Goal: Task Accomplishment & Management: Manage account settings

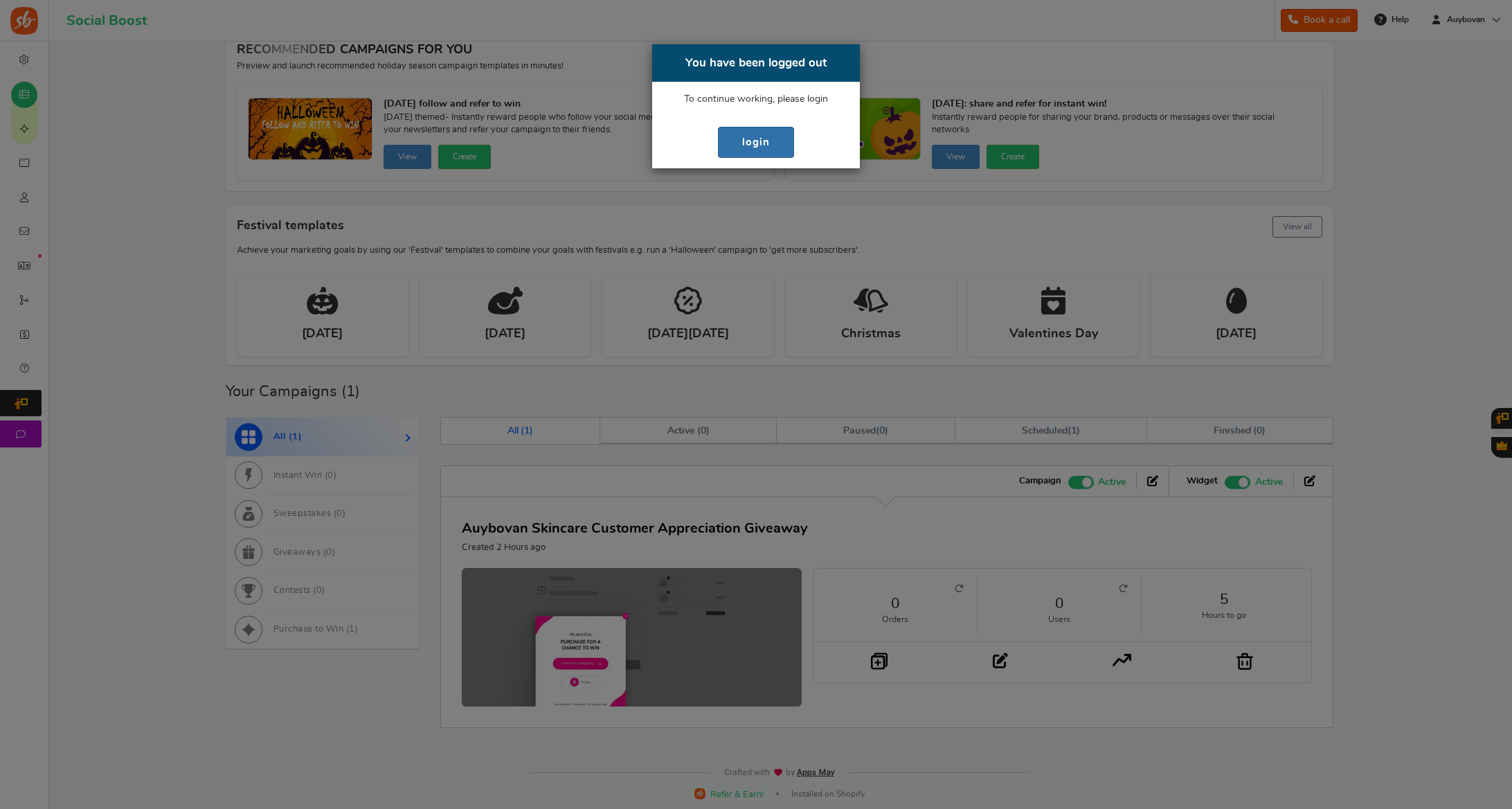
click at [743, 151] on link "login" at bounding box center [756, 142] width 76 height 31
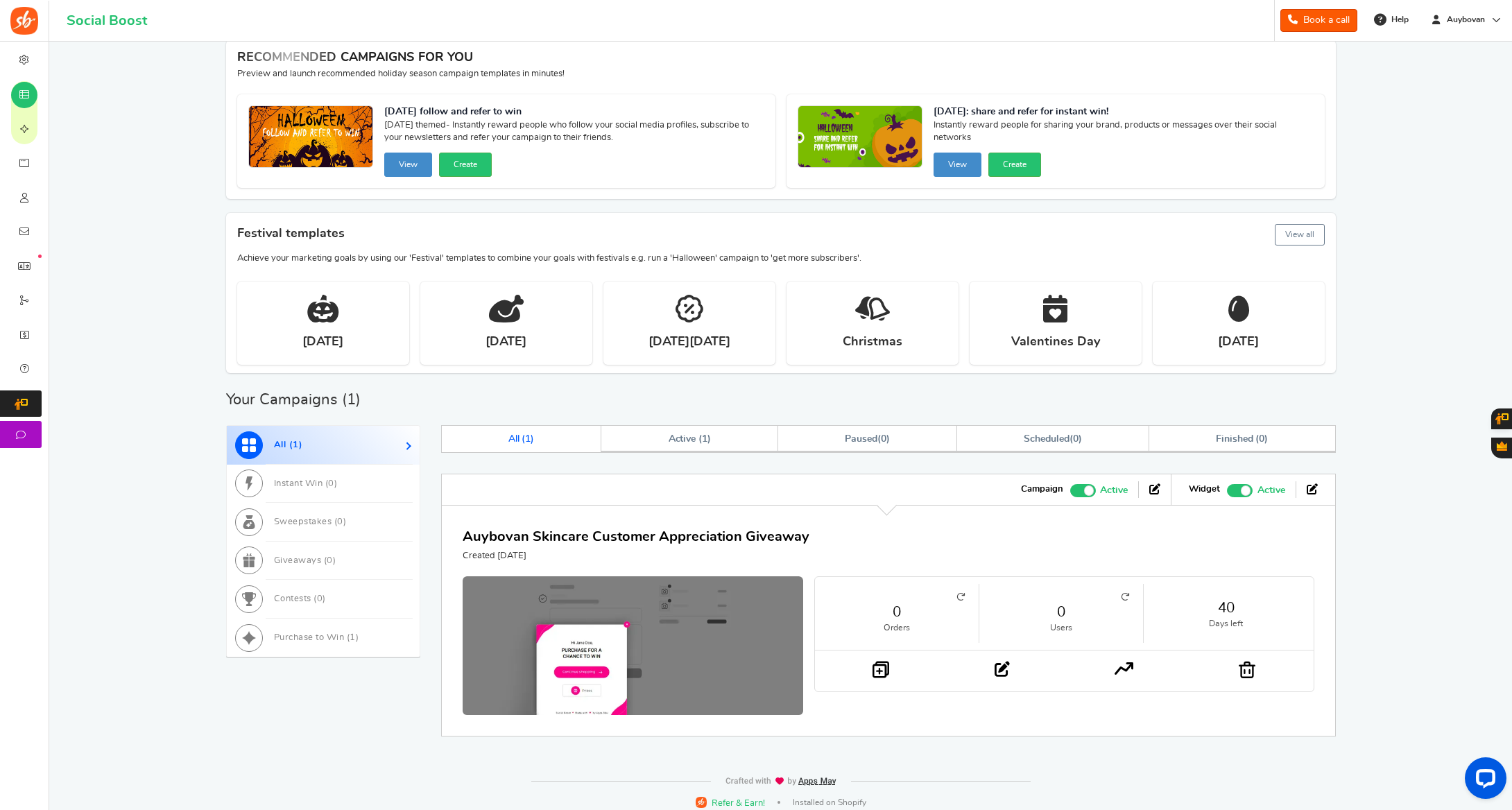
scroll to position [69, 0]
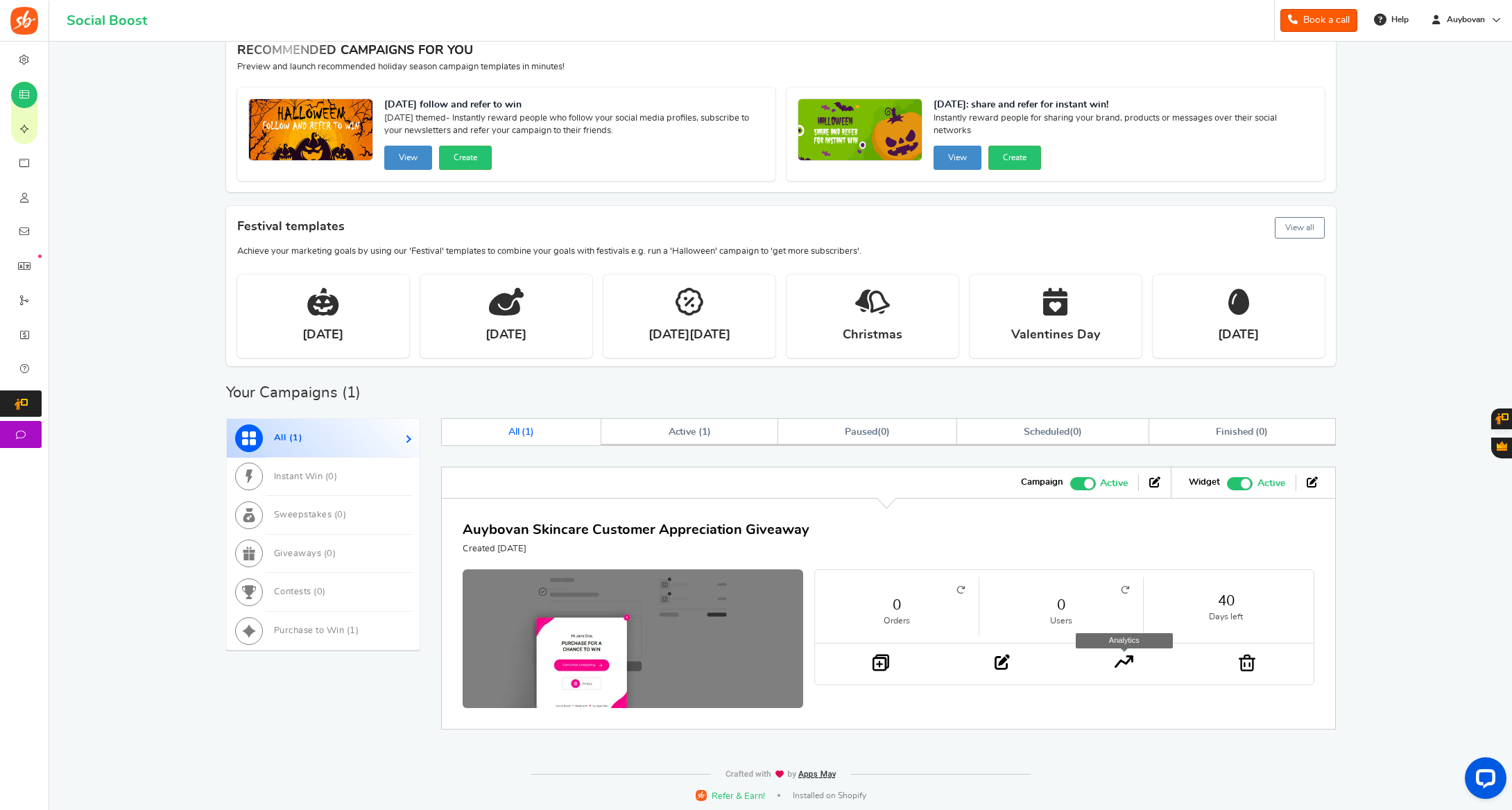
click at [1122, 660] on icon at bounding box center [1123, 661] width 19 height 12
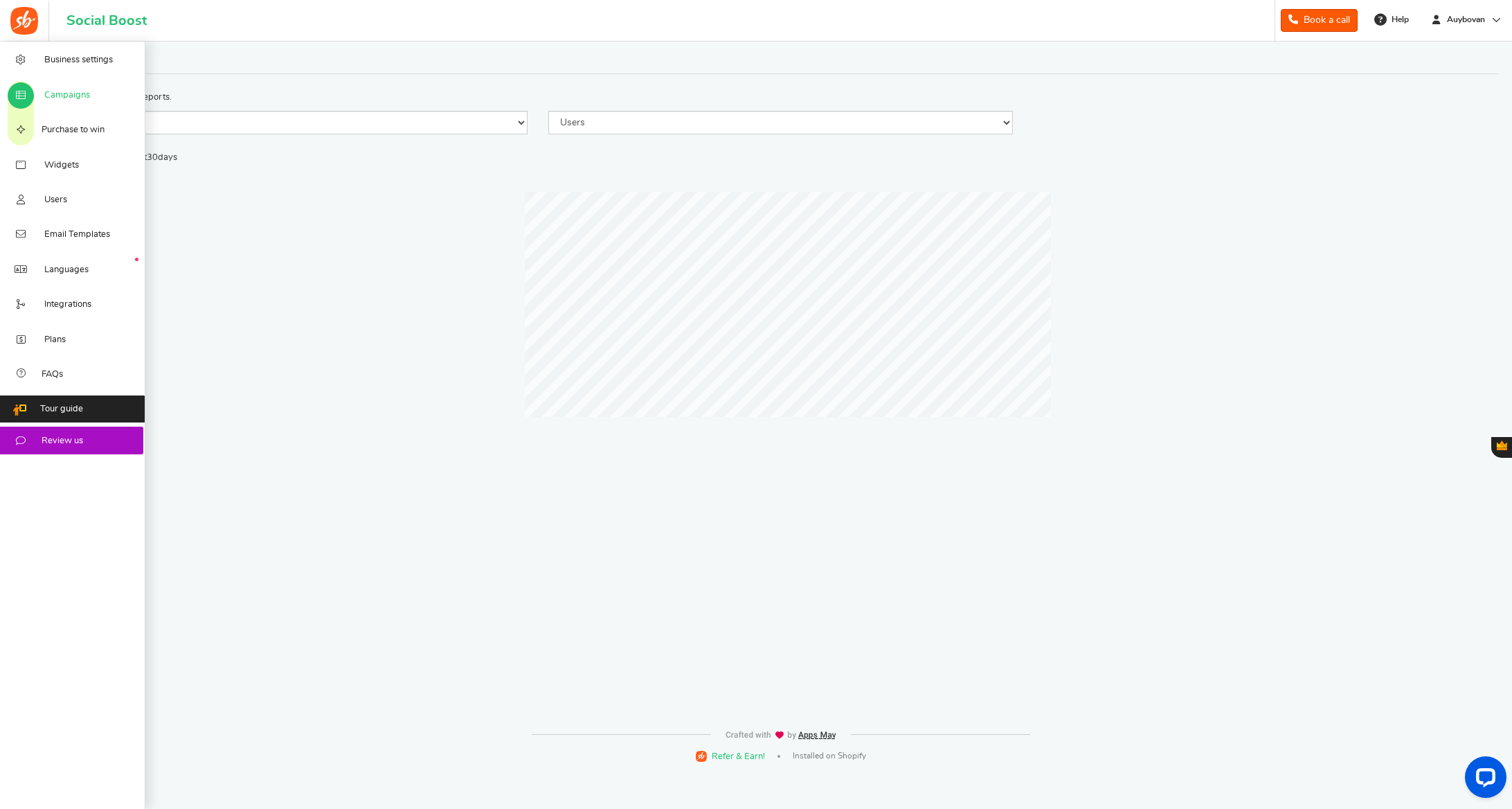
click at [67, 96] on span "Campaigns" at bounding box center [67, 95] width 46 height 12
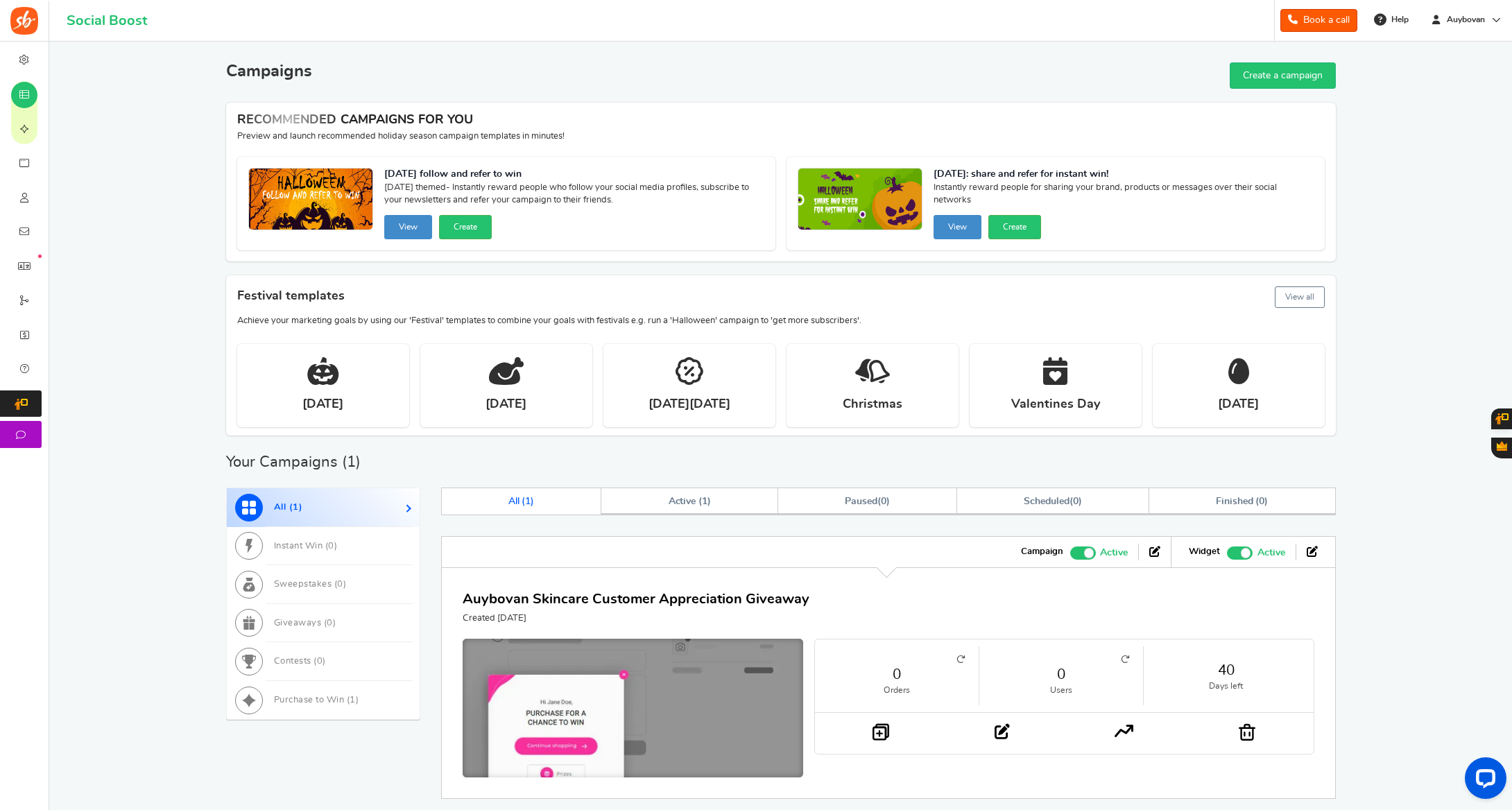
click at [594, 725] on img at bounding box center [633, 712] width 511 height 218
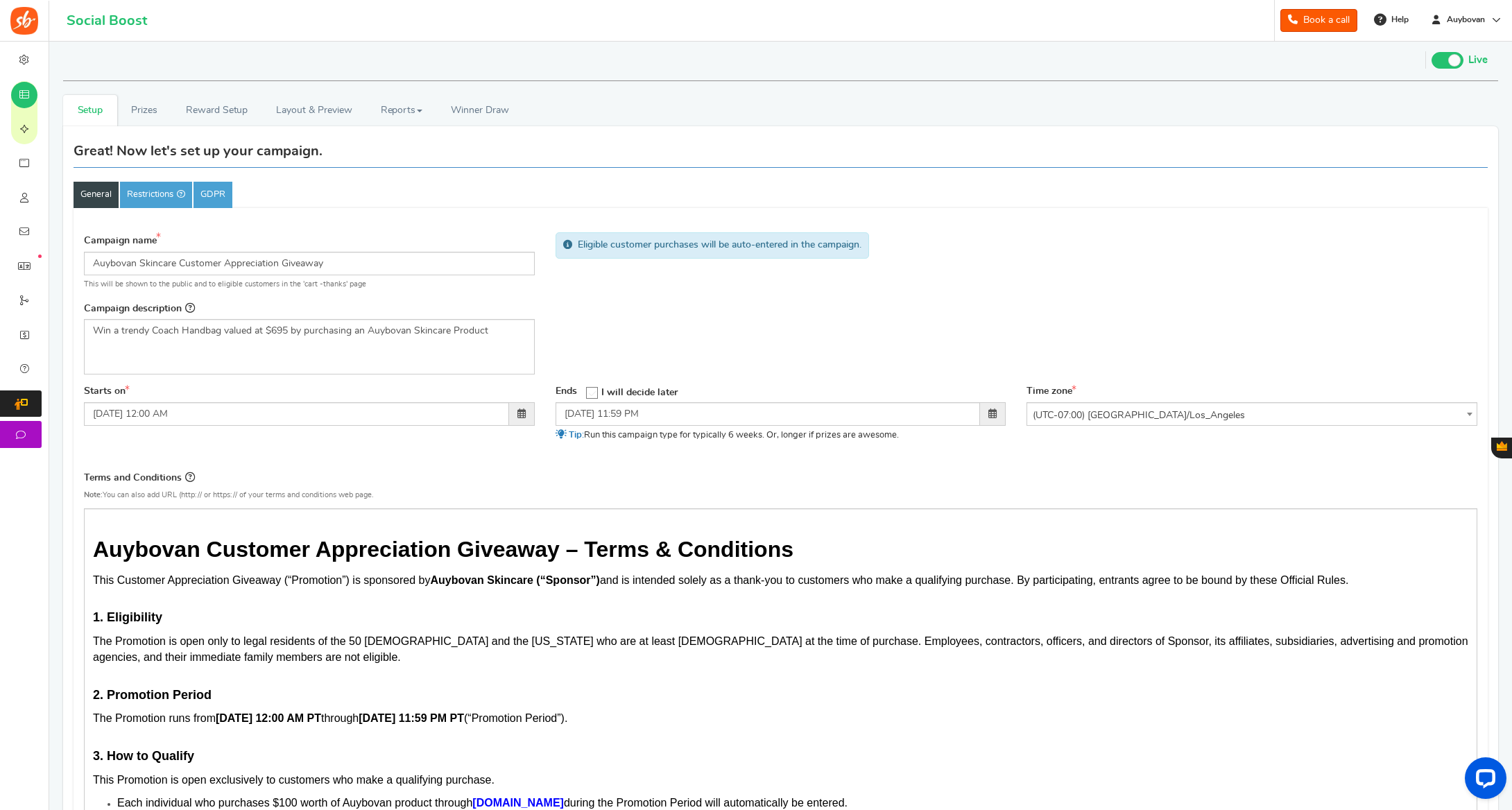
scroll to position [4, 0]
click at [321, 112] on link "Layout & Preview" at bounding box center [314, 109] width 104 height 31
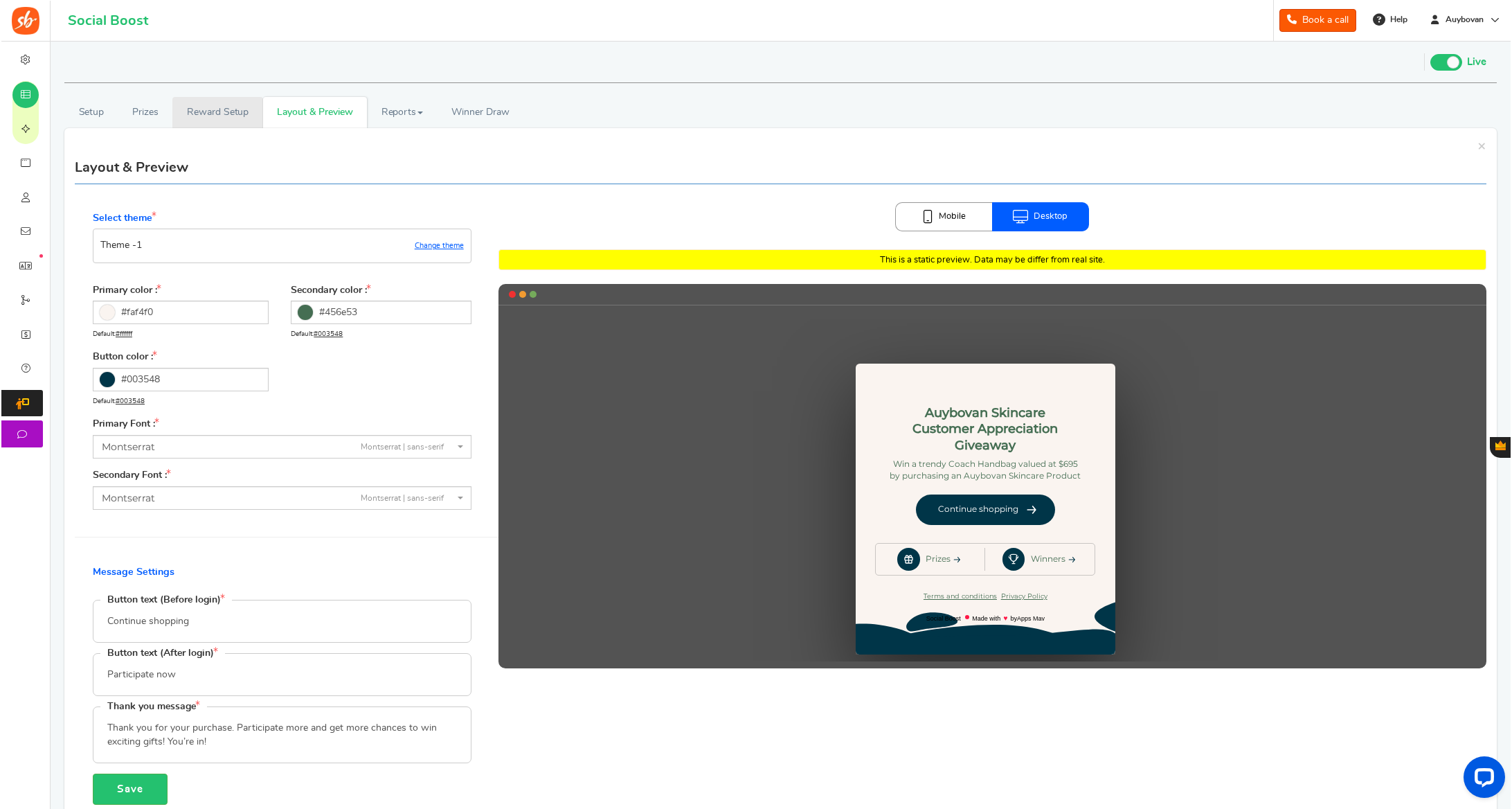
scroll to position [0, 0]
click at [206, 115] on link "Reward Setup" at bounding box center [216, 112] width 90 height 31
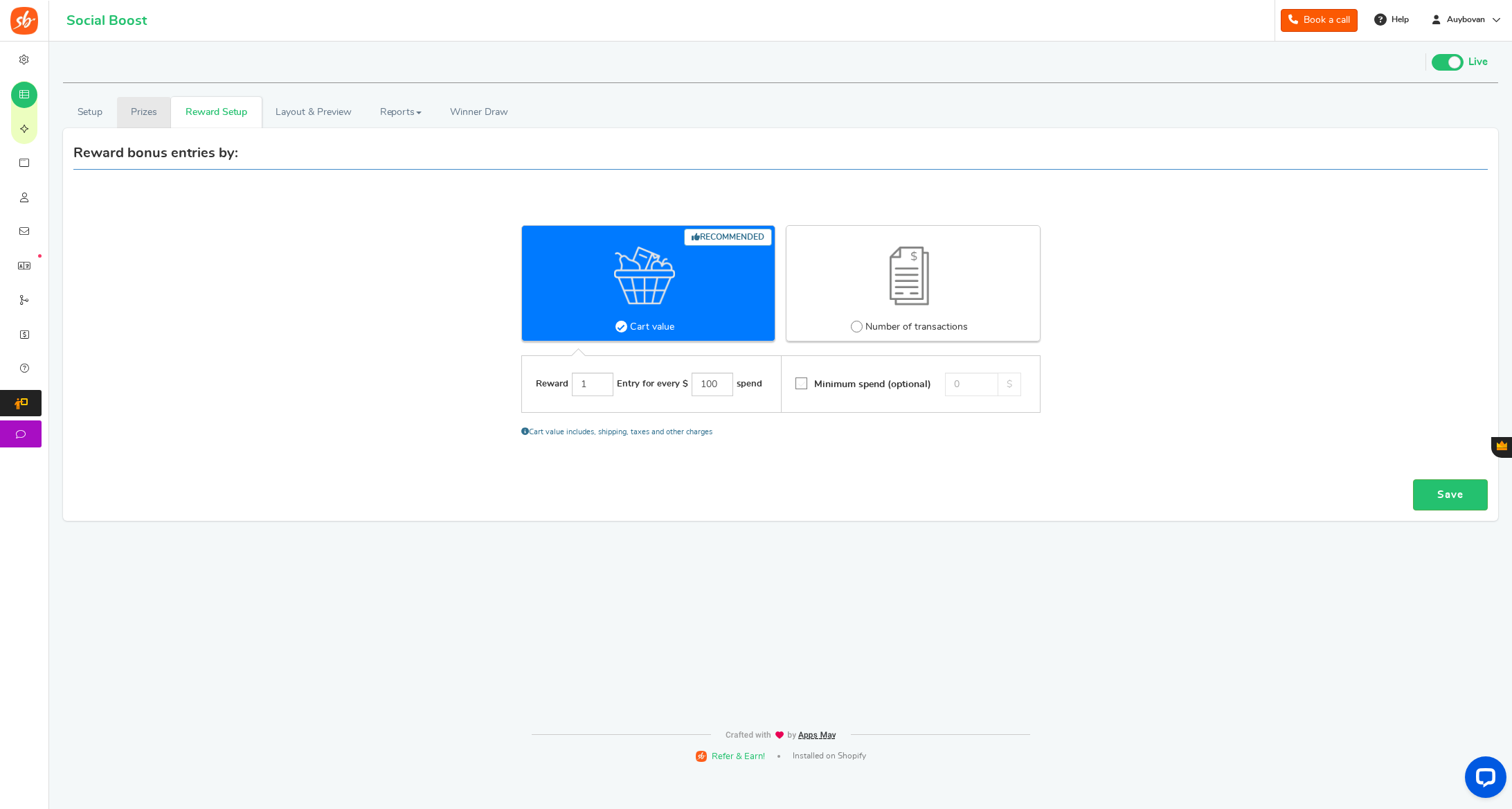
click at [142, 116] on link "Prizes" at bounding box center [145, 112] width 55 height 31
